Goal: Task Accomplishment & Management: Use online tool/utility

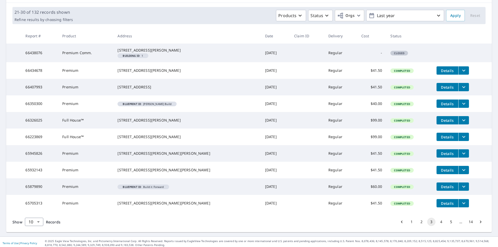
scroll to position [94, 0]
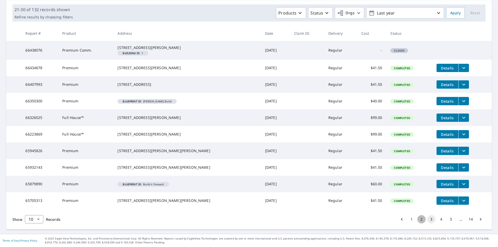
click at [418, 219] on button "2" at bounding box center [422, 219] width 8 height 8
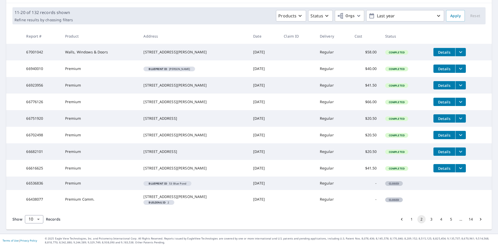
scroll to position [91, 0]
click at [408, 218] on button "1" at bounding box center [412, 219] width 8 height 8
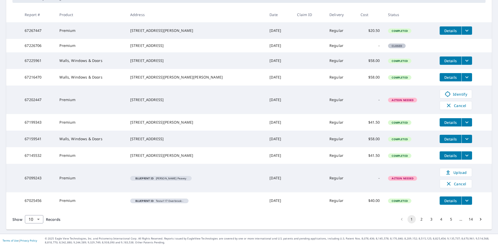
scroll to position [110, 0]
click at [421, 220] on button "2" at bounding box center [422, 219] width 8 height 8
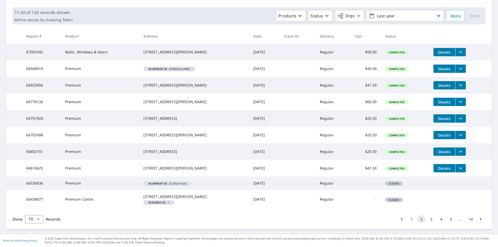
scroll to position [78, 0]
click at [428, 224] on button "3" at bounding box center [432, 219] width 8 height 8
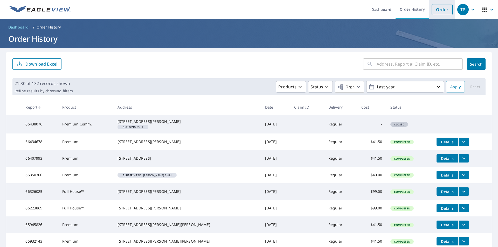
click at [433, 9] on link "Order" at bounding box center [442, 9] width 21 height 11
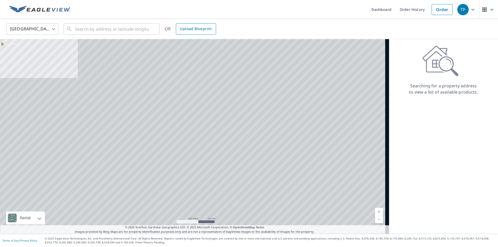
click at [198, 31] on span "Upload Blueprint" at bounding box center [196, 29] width 32 height 6
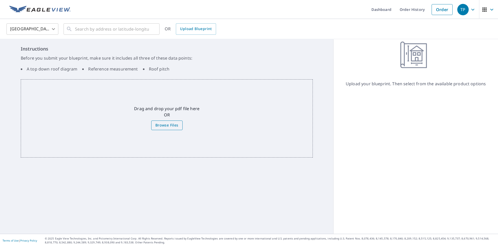
click at [166, 125] on span "Browse Files" at bounding box center [166, 125] width 23 height 6
click at [0, 0] on input "Browse Files" at bounding box center [0, 0] width 0 height 0
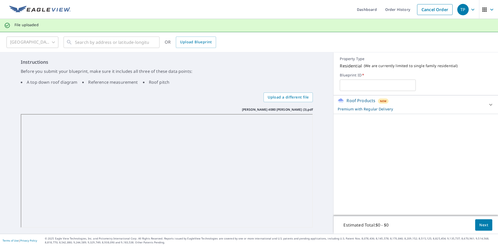
click at [354, 87] on input "text" at bounding box center [378, 85] width 76 height 15
type input "4080 [PERSON_NAME]"
click at [480, 225] on span "Next" at bounding box center [484, 225] width 9 height 6
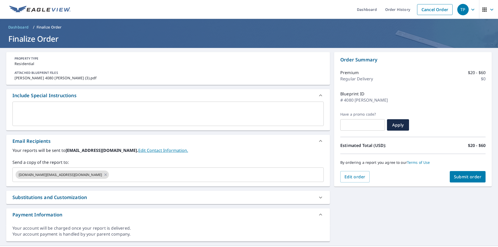
click at [21, 107] on textarea at bounding box center [168, 114] width 304 height 15
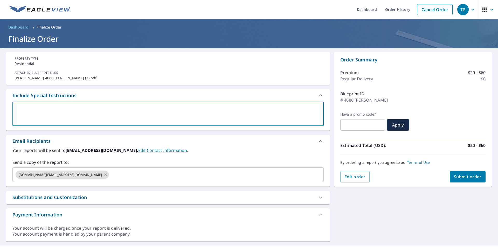
type textarea "P"
type textarea "x"
type textarea "Pl"
type textarea "x"
type textarea "Ple"
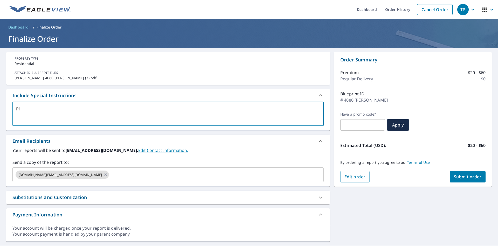
type textarea "x"
type textarea "Plea"
type textarea "x"
type textarea "Pleas"
type textarea "x"
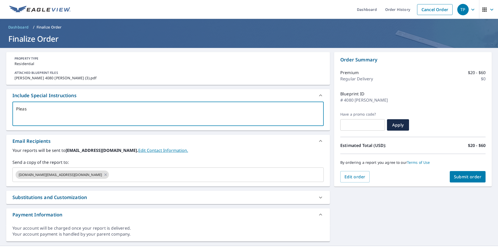
type textarea "Please"
type textarea "x"
type textarea "Please"
type textarea "x"
type textarea "Please t"
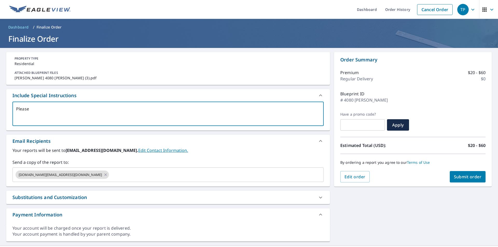
type textarea "x"
type textarea "Please tr"
type textarea "x"
type textarea "Please try"
type textarea "x"
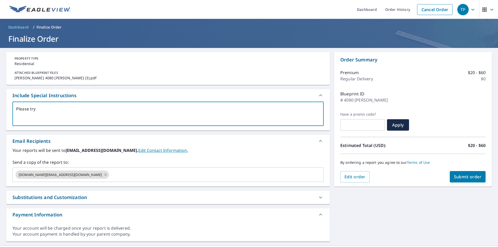
type textarea "Please try"
type textarea "x"
type textarea "Please try a"
type textarea "x"
type textarea "Please try am"
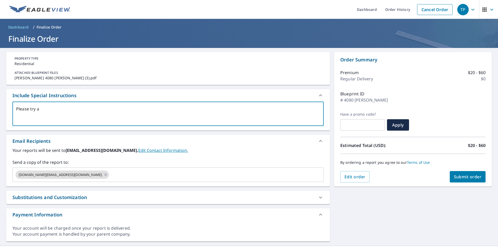
type textarea "x"
type textarea "Please try a"
type textarea "x"
type textarea "Please try an"
type textarea "x"
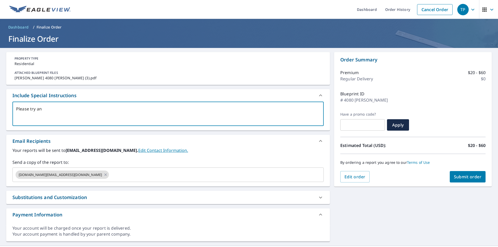
type textarea "Please try and"
type textarea "x"
type textarea "Please try and"
type textarea "x"
type textarea "Please try and f"
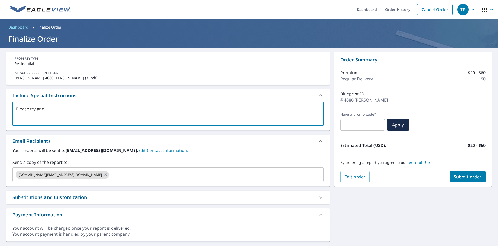
type textarea "x"
type textarea "Please try and fi"
type textarea "x"
type textarea "Please try and fin"
type textarea "x"
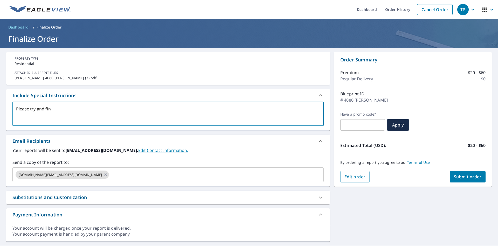
type textarea "Please try and fini"
type textarea "x"
type textarea "Please try and finis"
type textarea "x"
type textarea "Please try and finish"
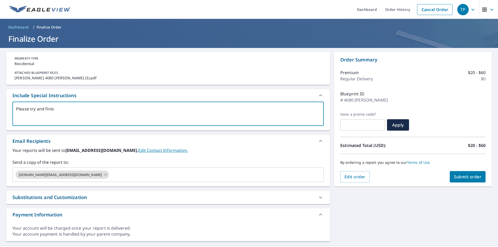
type textarea "x"
type textarea "Please try and finish"
type textarea "x"
type textarea "Please try and finish A"
type textarea "x"
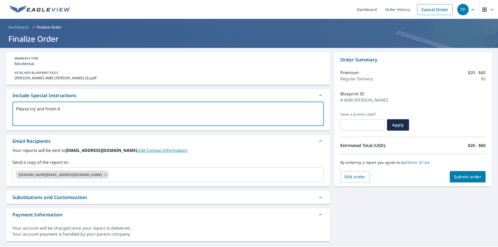
type textarea "Please try and finish AS"
type textarea "x"
type textarea "Please try and finish ASA"
type textarea "x"
type textarea "Please try and finish ASAP"
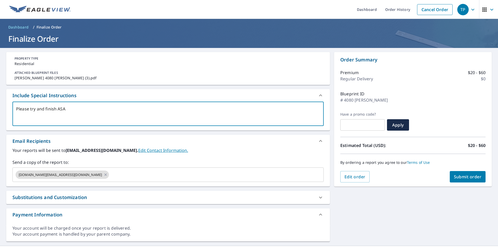
type textarea "x"
type textarea "Please try and finish ASAP."
type textarea "x"
type textarea "Please try and finish ASAP."
type textarea "x"
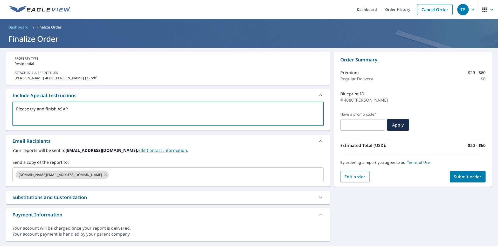
type textarea "Please try and finish ASAP. T"
type textarea "x"
type textarea "Please try and finish ASAP. Th"
type textarea "x"
type textarea "Please try and finish ASAP. Thi"
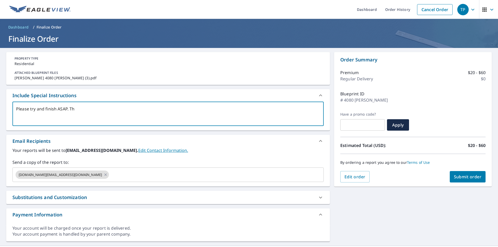
type textarea "x"
type textarea "Please try and finish ASAP. This"
type textarea "x"
type textarea "Please try and finish ASAP. This"
type textarea "x"
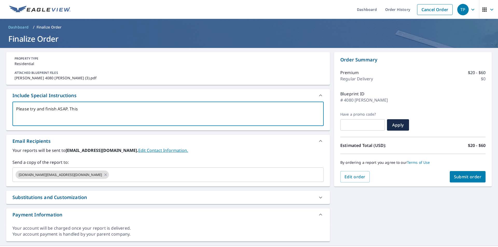
type textarea "Please try and finish ASAP. This r"
type textarea "x"
type textarea "Please try and finish ASAP. This ro"
type textarea "x"
type textarea "Please try and finish ASAP. This roo"
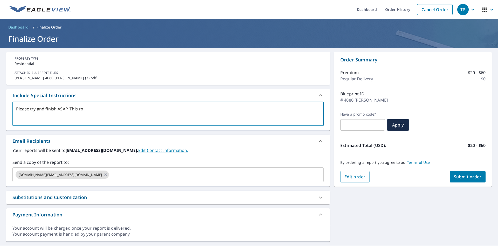
type textarea "x"
type textarea "Please try and finish ASAP. This roof"
type textarea "x"
type textarea "Please try and finish ASAP. This roof"
type textarea "x"
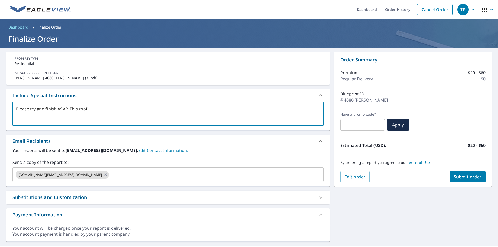
type textarea "Please try and finish ASAP. This roof"
type textarea "x"
type textarea "Please try and finish ASAP. This roo"
type textarea "x"
type textarea "Please try and finish ASAP. This ro"
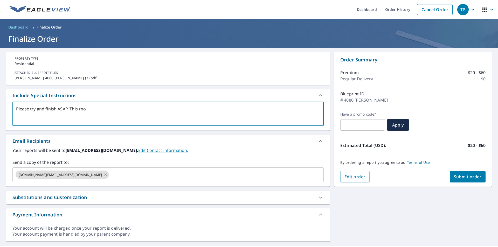
type textarea "x"
type textarea "Please try and finish ASAP. This r"
type textarea "x"
type textarea "Please try and finish ASAP. This"
type textarea "x"
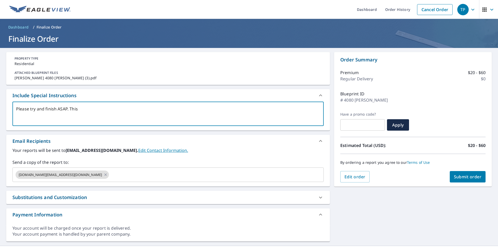
type textarea "Please try and finish ASAP. This j"
type textarea "x"
type textarea "Please try and finish ASAP. This jo"
type textarea "x"
type textarea "Please try and finish ASAP. This job"
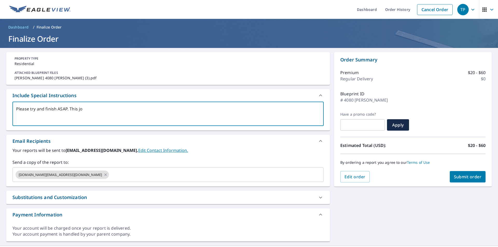
type textarea "x"
type textarea "Please try and finish ASAP. This job"
type textarea "x"
type textarea "Please try and finish ASAP. This job i"
type textarea "x"
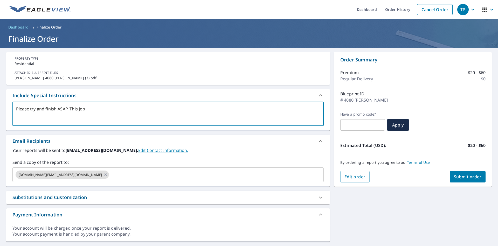
type textarea "Please try and finish ASAP. This job is"
type textarea "x"
type textarea "Please try and finish ASAP. This job is"
type textarea "x"
type textarea "Please try and finish ASAP. This job is s"
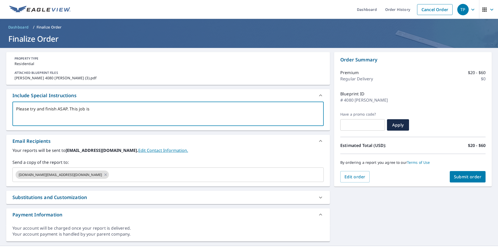
type textarea "x"
type textarea "Please try and finish ASAP. This job is sh"
type textarea "x"
type textarea "Please try and finish ASAP. This job is shi"
type textarea "x"
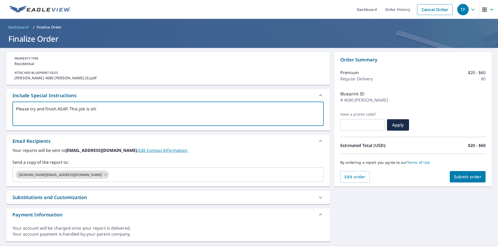
type textarea "Please try and finish ASAP. This job is ship"
type textarea "x"
type textarea "Please try and finish ASAP. This job is [PERSON_NAME]"
type textarea "x"
type textarea "Please try and finish ASAP. This job is shippi"
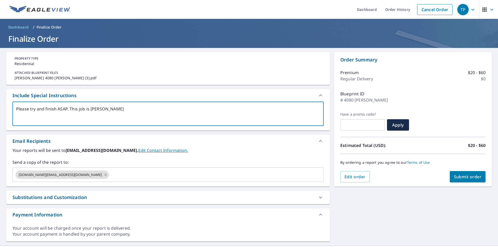
type textarea "x"
type textarea "Please try and finish ASAP. This job is shippin"
type textarea "x"
type textarea "Please try and finish ASAP. This job is shipping"
type textarea "x"
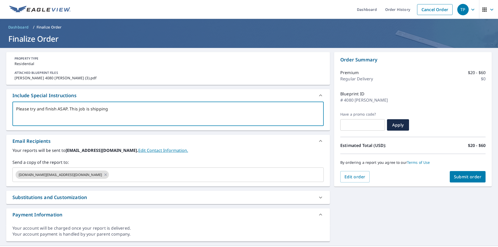
type textarea "Please try and finish ASAP. This job is shipping"
type textarea "x"
type textarea "Please try and finish ASAP. This job is shipping W"
type textarea "x"
type textarea "Please try and finish ASAP. This job is shipping We"
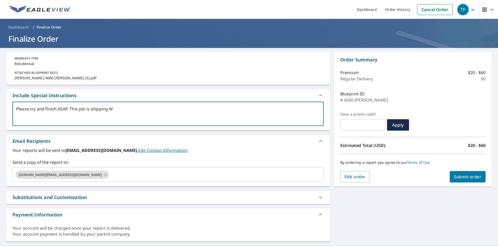
type textarea "x"
type textarea "Please try and finish ASAP. This job is shipping Wed"
type textarea "x"
type textarea "Please try and finish ASAP. This job is shipping Wedn"
type textarea "x"
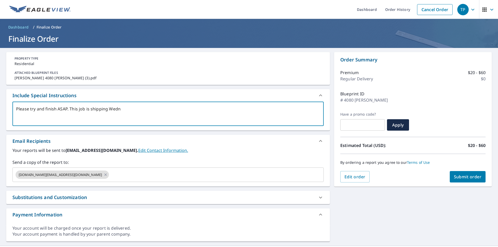
type textarea "Please try and finish ASAP. This job is shipping Wedne"
type textarea "x"
type textarea "Please try and finish ASAP. This job is shipping Wednes"
type textarea "x"
type textarea "Please try and finish ASAP. This job is shipping Wednesd"
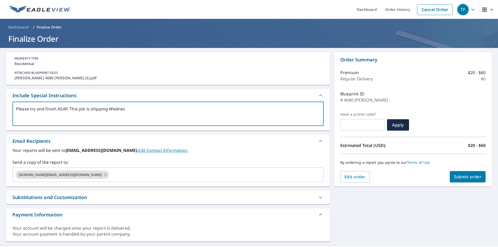
type textarea "x"
type textarea "Please try and finish ASAP. This job is shipping [GEOGRAPHIC_DATA]"
type textarea "x"
type textarea "Please try and finish ASAP. This job is shipping [DATE]"
type textarea "x"
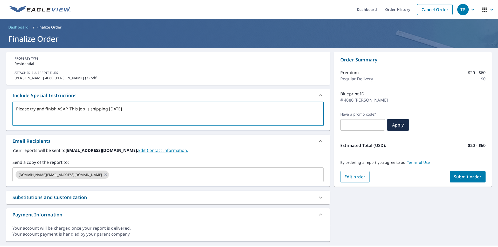
type textarea "Please try and finish ASAP. This job is shipping [DATE]"
type textarea "x"
type textarea "Please try and finish ASAP. This job is shipping [DATE] m"
type textarea "x"
type textarea "Please try and finish ASAP. This job is shipping [DATE] mo"
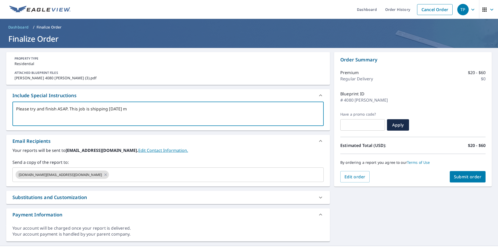
type textarea "x"
type textarea "Please try and finish ASAP. This job is shipping [DATE] mor"
type textarea "x"
type textarea "Please try and finish ASAP. This job is shipping [DATE] mori"
type textarea "x"
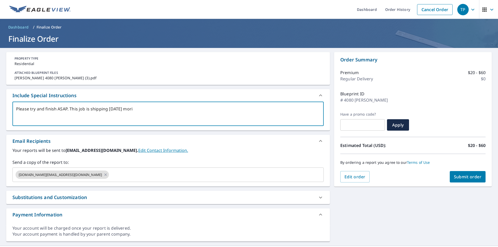
type textarea "Please try and finish ASAP. This job is shipping [DATE] [PERSON_NAME]"
type textarea "x"
type textarea "Please try and finish ASAP. This job is shipping [DATE] [PERSON_NAME]"
type textarea "x"
type textarea "Please try and finish ASAP. This job is shipping [DATE] [PERSON_NAME]"
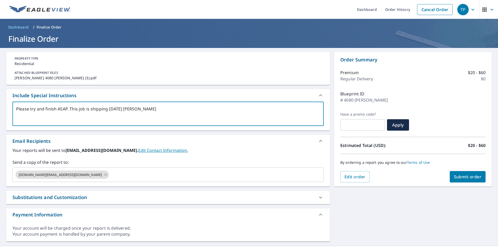
type textarea "x"
type textarea "Please try and finish ASAP. This job is shipping [DATE] [PERSON_NAME]"
type textarea "x"
type textarea "Please try and finish ASAP. This job is shipping [DATE] [PERSON_NAME]"
type textarea "x"
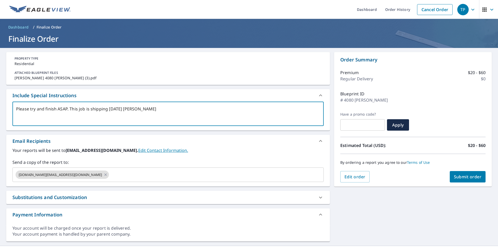
type textarea "Please try and finish ASAP. This job is shipping [DATE] mori"
type textarea "x"
type textarea "Please try and finish ASAP. This job is shipping [DATE] mor"
type textarea "x"
type textarea "Please try and finish ASAP. This job is shipping [DATE] morn"
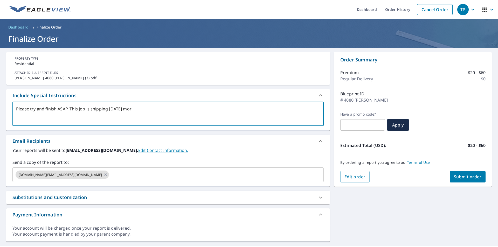
type textarea "x"
type textarea "Please try and finish ASAP. This job is shipping [DATE] morni"
type textarea "x"
type textarea "Please try and finish ASAP. This job is shipping [DATE] mornin"
type textarea "x"
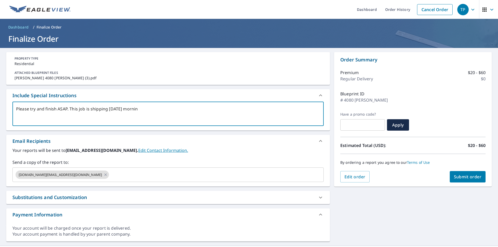
type textarea "Please try and finish ASAP. This job is shipping [DATE] morning"
type textarea "x"
type textarea "Please try and finish ASAP. This job is shipping [DATE] morning"
type textarea "x"
type textarea "Please try and finish ASAP. This job is shipping [DATE] morning"
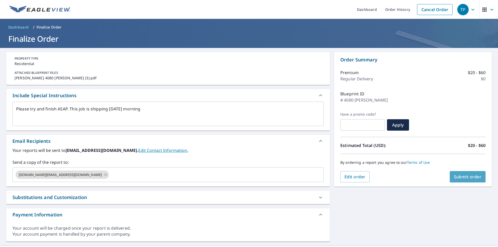
click at [472, 177] on span "Submit order" at bounding box center [468, 177] width 28 height 6
type textarea "x"
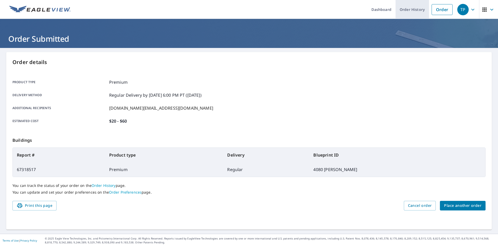
click at [408, 12] on link "Order History" at bounding box center [412, 9] width 33 height 19
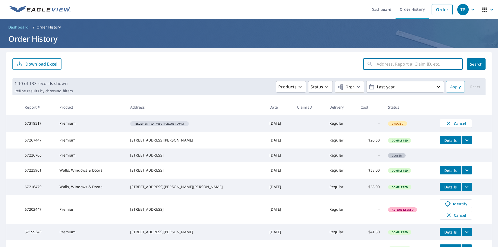
click at [377, 65] on input "text" at bounding box center [420, 64] width 86 height 15
type input "blueprint"
click at [471, 64] on span "Search" at bounding box center [476, 64] width 10 height 5
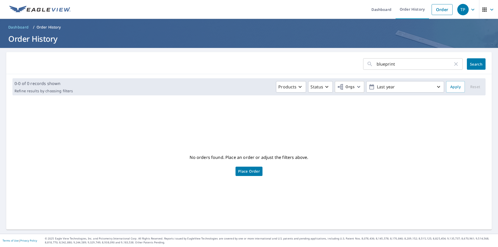
click at [453, 64] on icon "button" at bounding box center [456, 64] width 6 height 6
click at [298, 87] on icon "button" at bounding box center [300, 87] width 6 height 6
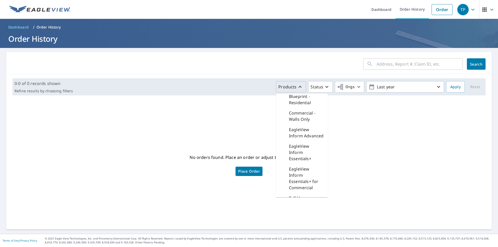
scroll to position [26, 0]
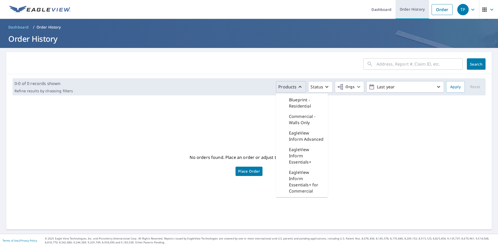
click at [416, 13] on link "Order History" at bounding box center [412, 9] width 33 height 19
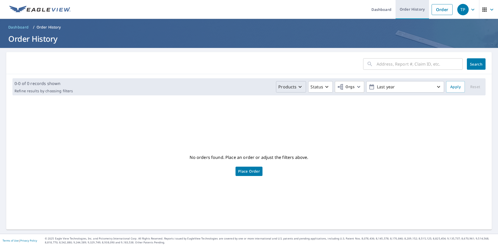
click at [402, 9] on link "Order History" at bounding box center [412, 9] width 33 height 19
click at [405, 10] on link "Order History" at bounding box center [412, 9] width 33 height 19
click at [373, 12] on link "Dashboard" at bounding box center [382, 9] width 28 height 19
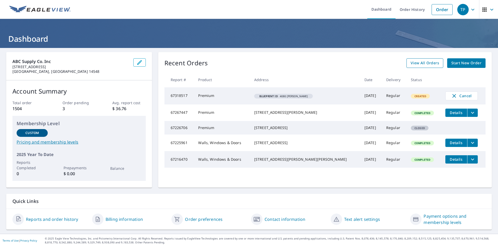
click at [421, 63] on span "View All Orders" at bounding box center [425, 63] width 29 height 6
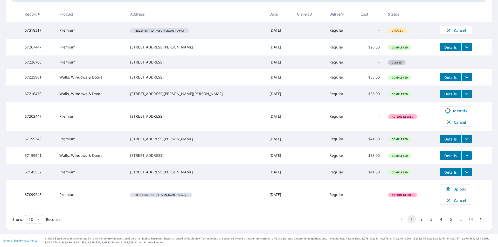
scroll to position [111, 0]
click at [447, 220] on button "5" at bounding box center [451, 219] width 8 height 8
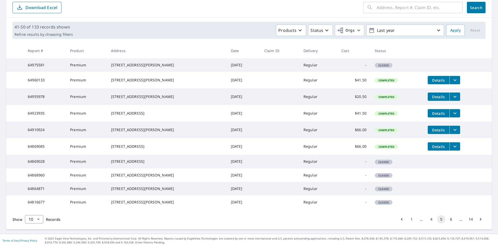
scroll to position [93, 0]
click at [469, 220] on button "14" at bounding box center [471, 219] width 8 height 8
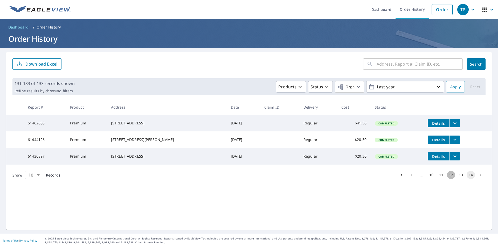
click at [449, 179] on button "12" at bounding box center [451, 175] width 8 height 8
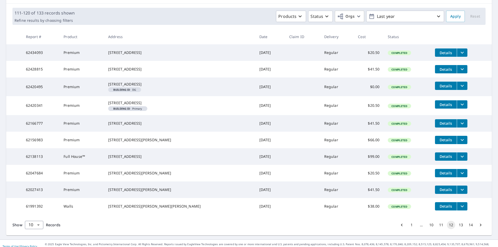
scroll to position [77, 0]
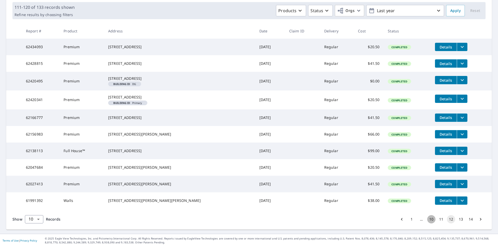
click at [428, 224] on button "10" at bounding box center [432, 219] width 8 height 8
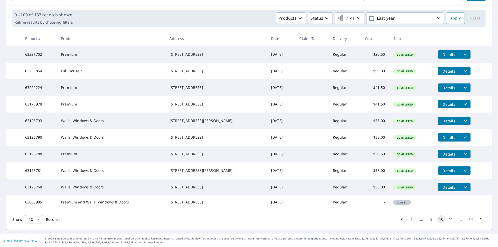
scroll to position [93, 0]
click at [428, 221] on button "9" at bounding box center [432, 219] width 8 height 8
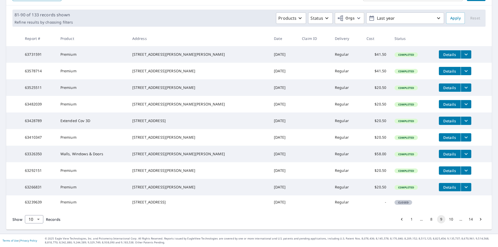
scroll to position [93, 0]
click at [447, 219] on button "10" at bounding box center [451, 219] width 8 height 8
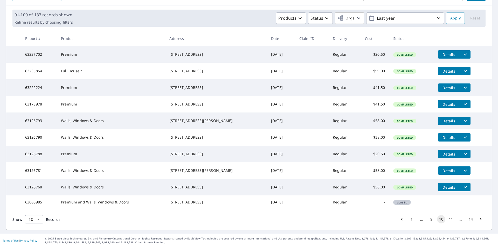
scroll to position [93, 0]
click at [447, 218] on button "11" at bounding box center [451, 219] width 8 height 8
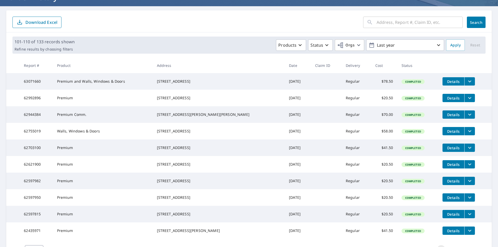
scroll to position [78, 0]
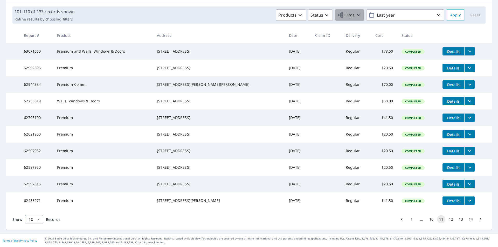
click at [357, 14] on icon "button" at bounding box center [358, 15] width 3 height 2
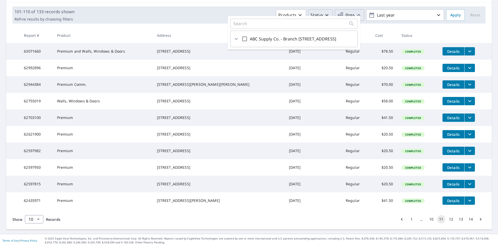
click at [324, 12] on icon "button" at bounding box center [327, 15] width 6 height 6
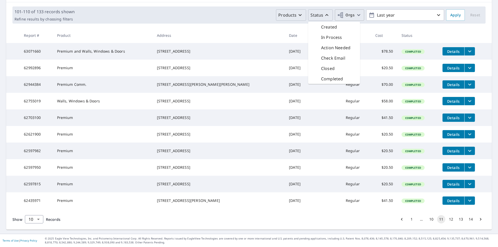
click at [299, 14] on icon "button" at bounding box center [300, 15] width 3 height 2
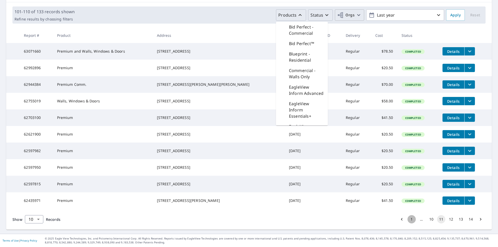
click at [408, 224] on button "1" at bounding box center [412, 219] width 8 height 8
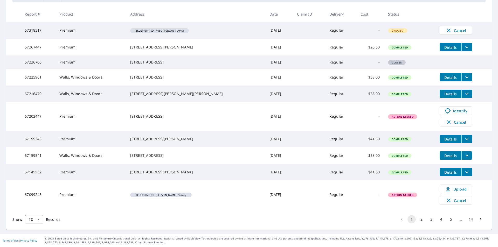
scroll to position [104, 0]
click at [445, 112] on span "Identify" at bounding box center [456, 111] width 26 height 6
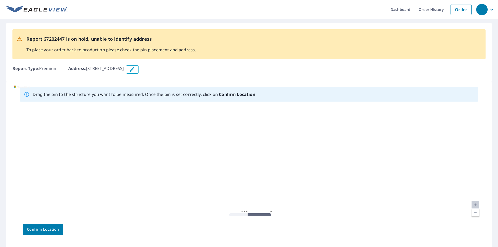
click at [48, 231] on span "Confirm Location" at bounding box center [43, 230] width 32 height 6
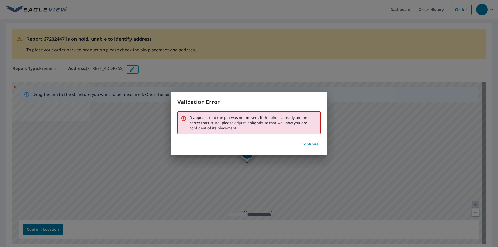
click at [308, 145] on span "Continue" at bounding box center [310, 144] width 17 height 6
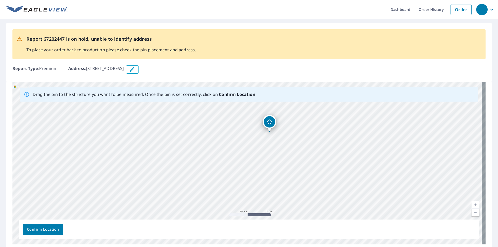
drag, startPoint x: 315, startPoint y: 145, endPoint x: 320, endPoint y: 88, distance: 57.3
click at [320, 88] on div "Drag the pin to the structure you want to be measured. Once the pin is set corr…" at bounding box center [248, 163] width 473 height 163
click at [251, 164] on div "70 High St Honeoye Falls, NY 14472" at bounding box center [248, 163] width 473 height 163
drag, startPoint x: 173, startPoint y: 170, endPoint x: 199, endPoint y: 128, distance: 49.6
click at [199, 128] on div "70 High St Honeoye Falls, NY 14472" at bounding box center [248, 163] width 473 height 163
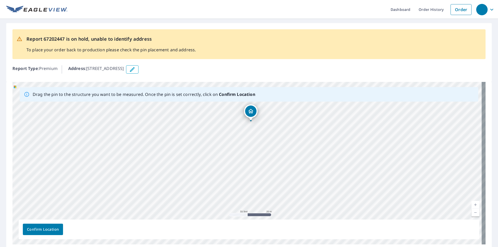
drag, startPoint x: 223, startPoint y: 137, endPoint x: 209, endPoint y: 151, distance: 19.3
click at [209, 151] on div "70 High St Honeoye Falls, NY 14472" at bounding box center [248, 163] width 473 height 163
drag, startPoint x: 209, startPoint y: 151, endPoint x: 200, endPoint y: 159, distance: 12.3
click at [200, 159] on div "70 High St Honeoye Falls, NY 14472" at bounding box center [248, 163] width 473 height 163
drag, startPoint x: 244, startPoint y: 143, endPoint x: 264, endPoint y: 174, distance: 37.5
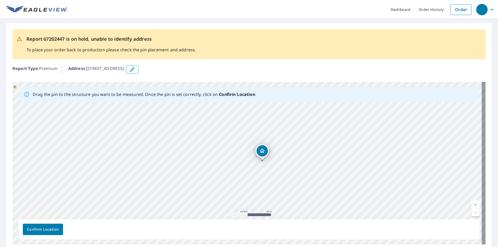
click at [264, 174] on div "70 High St Honeoye Falls, NY 14472" at bounding box center [248, 163] width 473 height 163
drag, startPoint x: 288, startPoint y: 144, endPoint x: 279, endPoint y: 125, distance: 20.8
click at [279, 125] on div "70 High St Honeoye Falls, NY 14472" at bounding box center [248, 163] width 473 height 163
drag, startPoint x: 284, startPoint y: 118, endPoint x: 251, endPoint y: 133, distance: 36.9
click at [251, 133] on div "70 High St Honeoye Falls, NY 14472" at bounding box center [248, 163] width 473 height 163
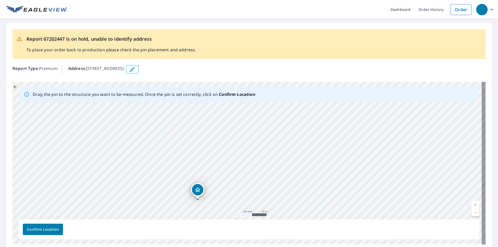
drag, startPoint x: 257, startPoint y: 143, endPoint x: 228, endPoint y: 181, distance: 48.0
click at [228, 181] on div "70 High St Honeoye Falls, NY 14472" at bounding box center [248, 163] width 473 height 163
drag, startPoint x: 252, startPoint y: 155, endPoint x: 247, endPoint y: 175, distance: 20.5
click at [247, 175] on div "70 High St Honeoye Falls, NY 14472" at bounding box center [248, 163] width 473 height 163
drag, startPoint x: 246, startPoint y: 159, endPoint x: 245, endPoint y: 170, distance: 10.9
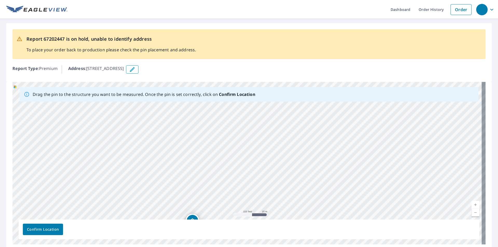
click at [245, 170] on div "70 High St Honeoye Falls, NY 14472" at bounding box center [248, 163] width 473 height 163
drag, startPoint x: 246, startPoint y: 134, endPoint x: 278, endPoint y: 191, distance: 65.4
click at [278, 191] on div "70 High St Honeoye Falls, NY 14472" at bounding box center [248, 163] width 473 height 163
drag, startPoint x: 244, startPoint y: 173, endPoint x: 270, endPoint y: 118, distance: 61.3
click at [270, 118] on div "70 High St Honeoye Falls, NY 14472" at bounding box center [248, 163] width 473 height 163
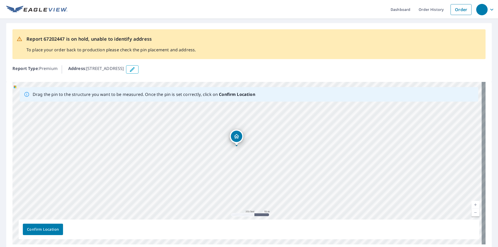
drag, startPoint x: 228, startPoint y: 193, endPoint x: 236, endPoint y: 136, distance: 57.7
drag, startPoint x: 194, startPoint y: 145, endPoint x: 197, endPoint y: 168, distance: 23.2
click at [197, 168] on div "70 High St Honeoye Falls, NY 14472" at bounding box center [248, 163] width 473 height 163
click at [46, 229] on span "Confirm Location" at bounding box center [43, 230] width 32 height 6
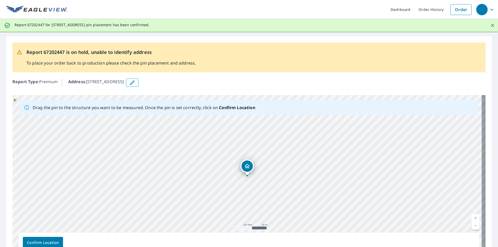
click at [47, 243] on span "Confirm Location" at bounding box center [43, 243] width 32 height 6
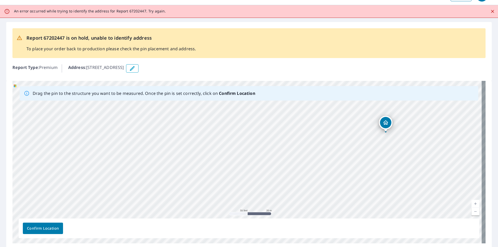
scroll to position [26, 0]
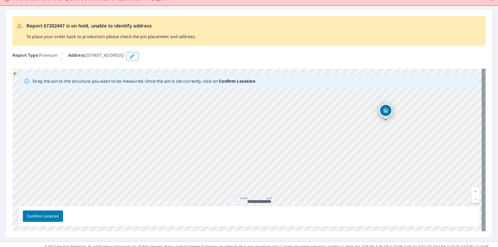
click at [135, 57] on icon "button" at bounding box center [132, 56] width 5 height 5
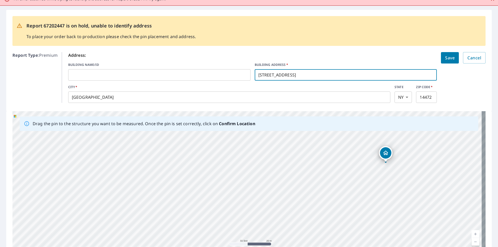
drag, startPoint x: 272, startPoint y: 74, endPoint x: 262, endPoint y: 72, distance: 9.8
click at [262, 72] on input "70 High St" at bounding box center [346, 75] width 182 height 15
click at [261, 74] on input "70Monroe St" at bounding box center [346, 75] width 182 height 15
type input "70 Monroe St"
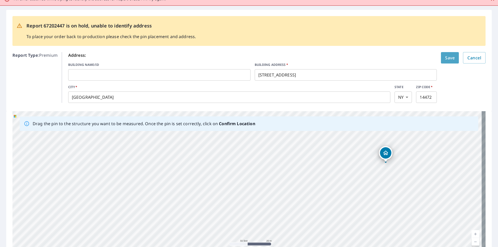
click at [445, 59] on span "Save" at bounding box center [450, 57] width 10 height 7
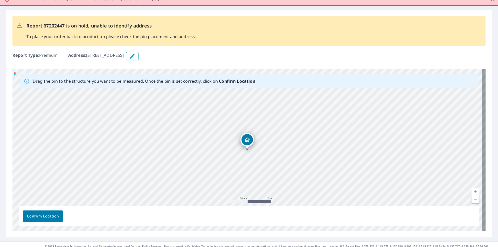
click at [48, 216] on span "Confirm Location" at bounding box center [43, 216] width 32 height 6
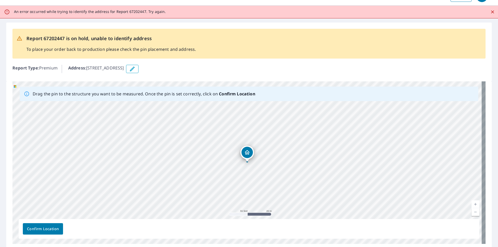
scroll to position [0, 0]
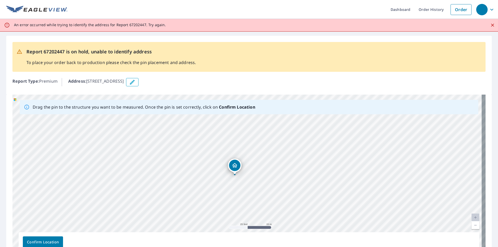
drag, startPoint x: 238, startPoint y: 169, endPoint x: 236, endPoint y: 166, distance: 4.1
click at [236, 166] on div "70 Monroe St Honeoye Falls, NY 14472" at bounding box center [248, 176] width 473 height 163
click at [211, 42] on div "Report 67202447 is on hold, unable to identify address To place your order back…" at bounding box center [249, 65] width 486 height 59
click at [198, 22] on div "An error occurred while trying to identify the address for Report 67202447. Try…" at bounding box center [249, 25] width 498 height 13
click at [423, 11] on link "Order History" at bounding box center [431, 9] width 33 height 19
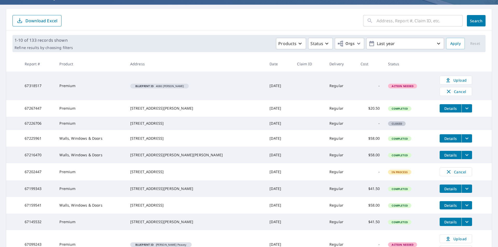
scroll to position [35, 0]
